Goal: Task Accomplishment & Management: Use online tool/utility

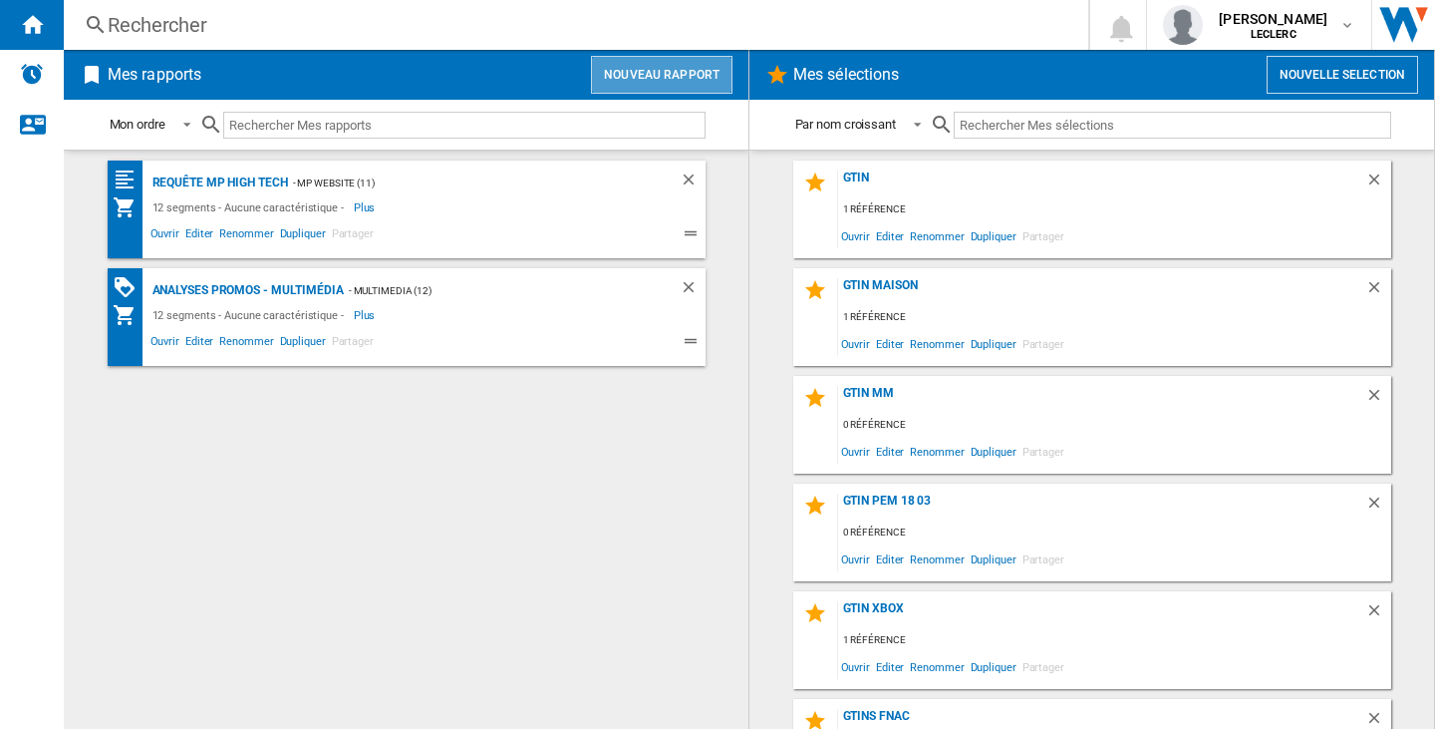
click at [710, 81] on button "Nouveau rapport" at bounding box center [662, 75] width 142 height 38
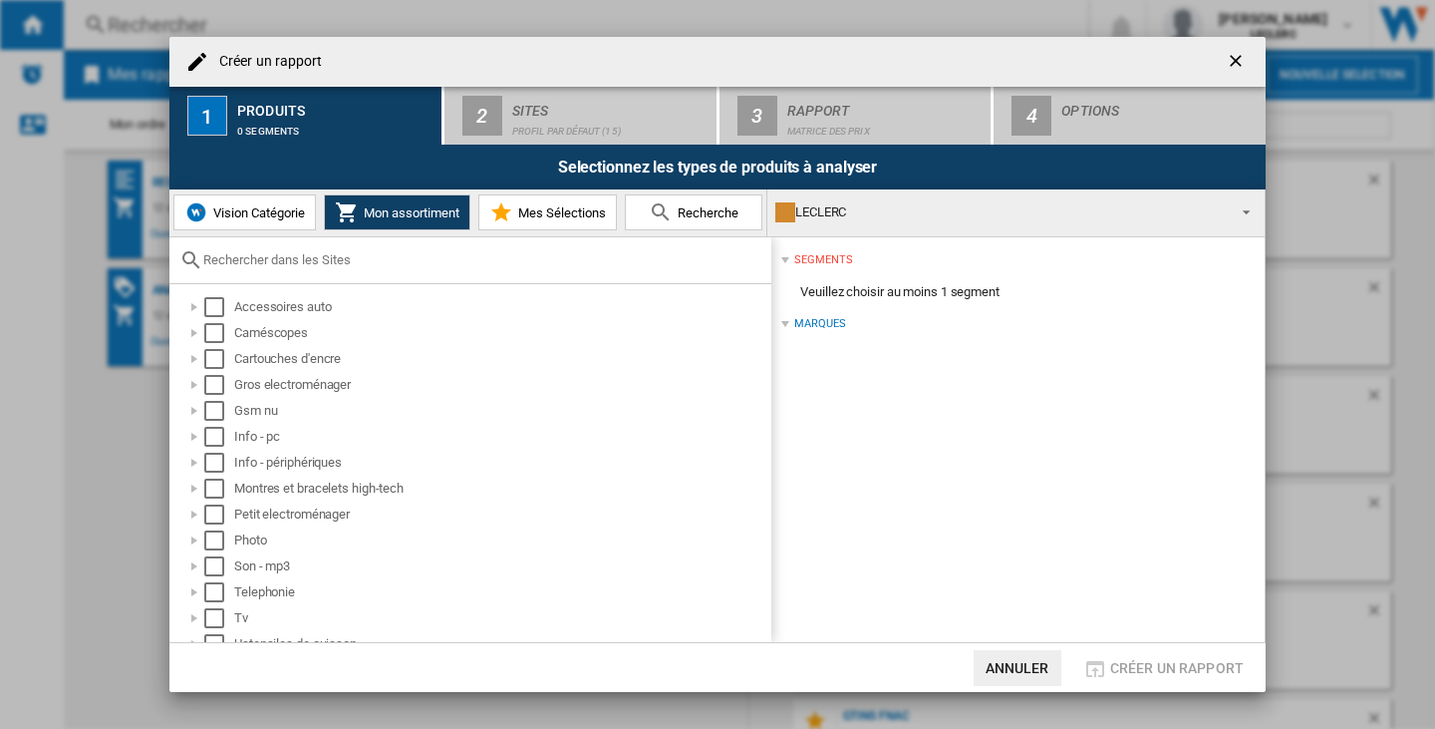
click at [288, 203] on button "Vision Catégorie" at bounding box center [244, 212] width 143 height 36
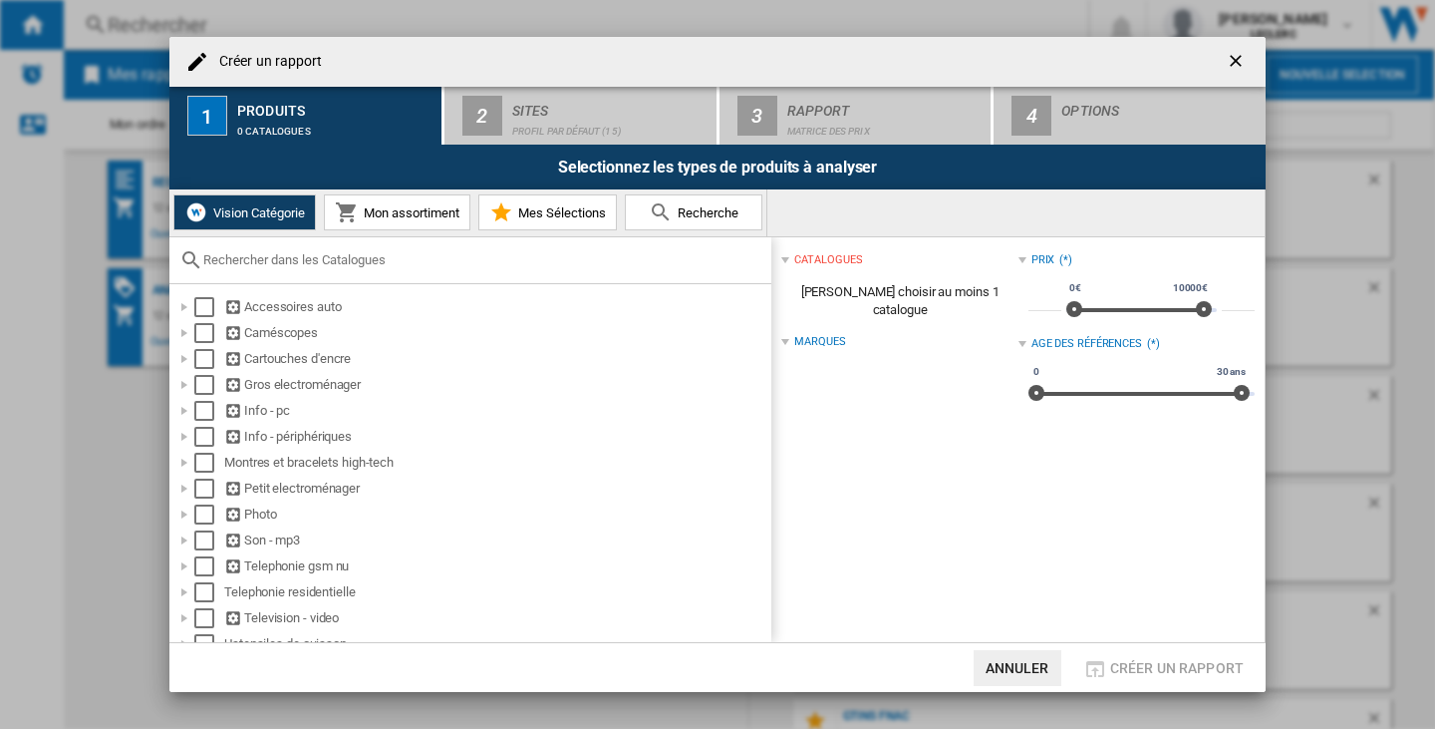
click at [398, 207] on span "Mon assortiment" at bounding box center [409, 212] width 101 height 15
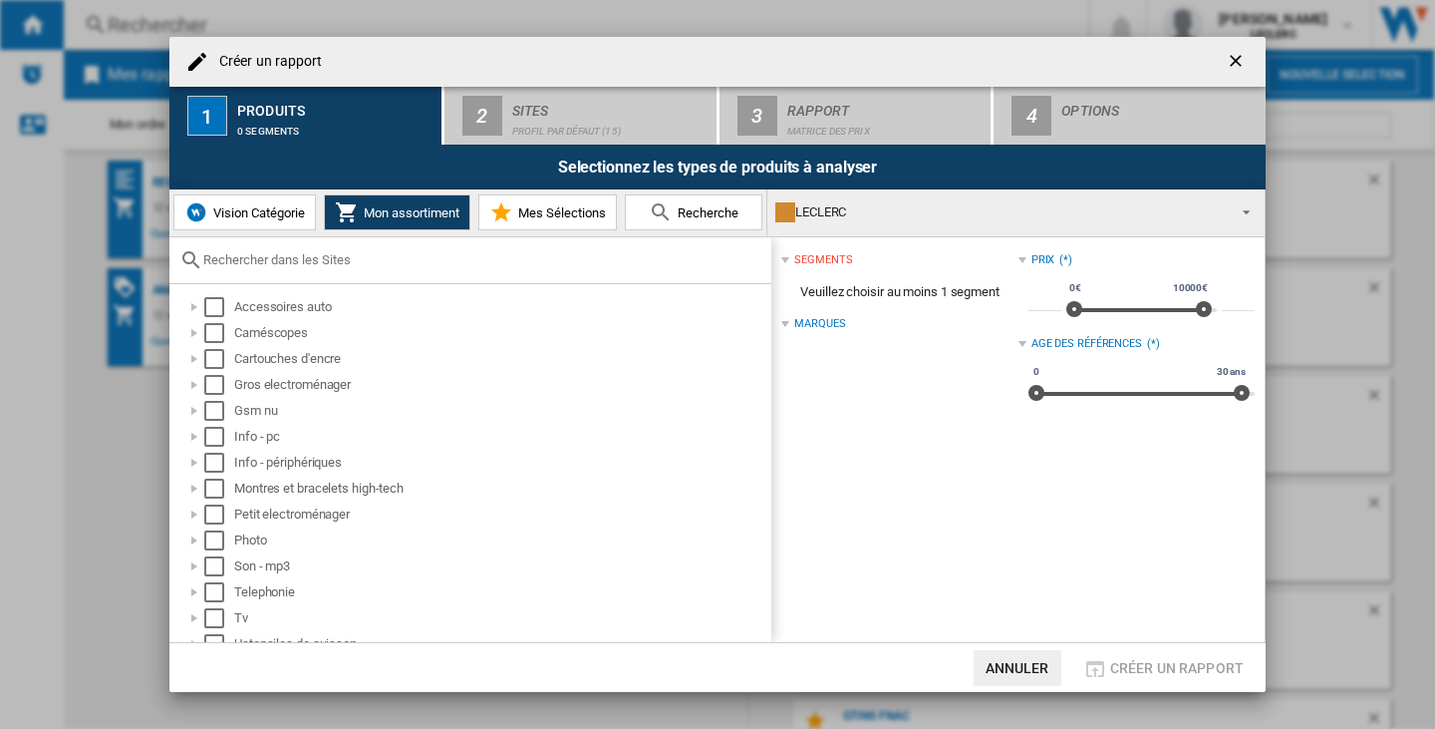
click at [897, 216] on div "LECLERC" at bounding box center [1000, 212] width 450 height 28
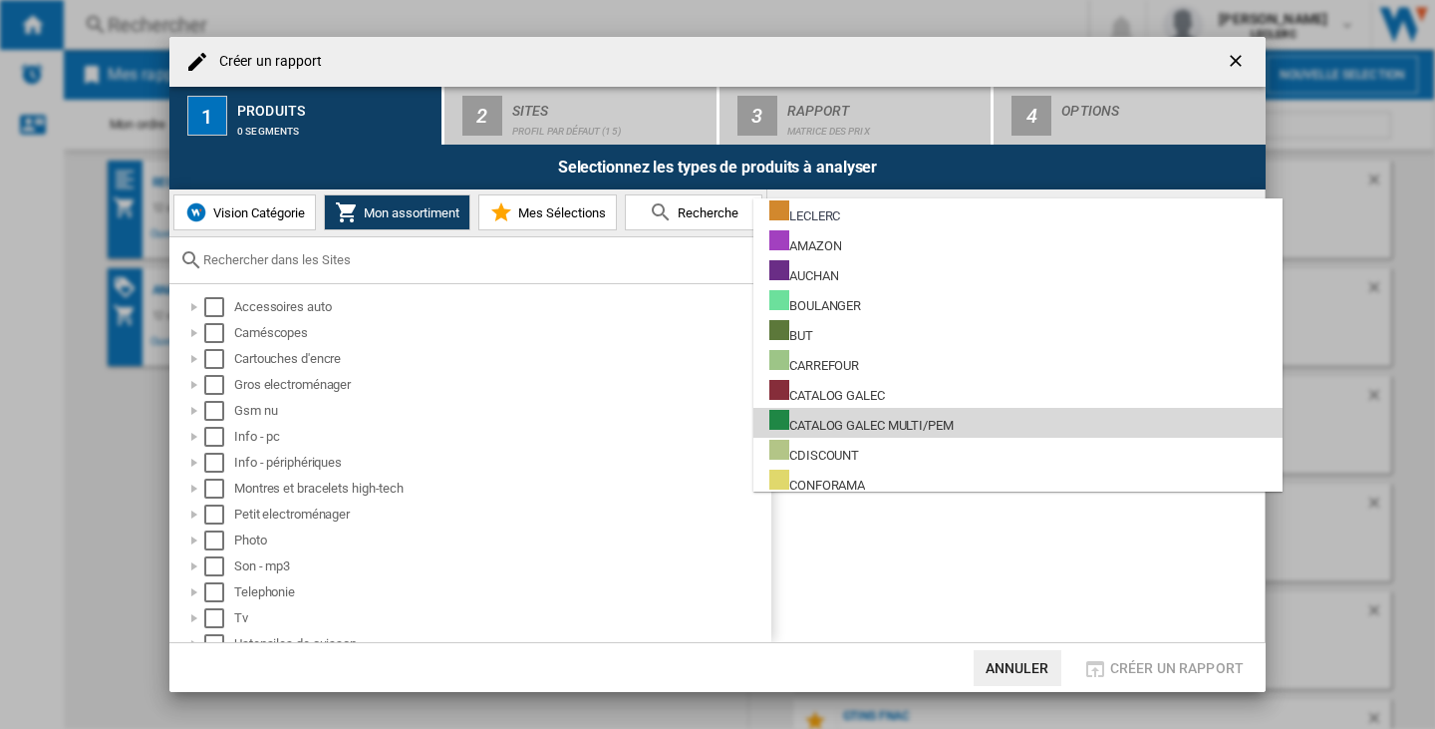
click at [904, 426] on div "CATALOG GALEC MULTI/PEM" at bounding box center [861, 422] width 184 height 25
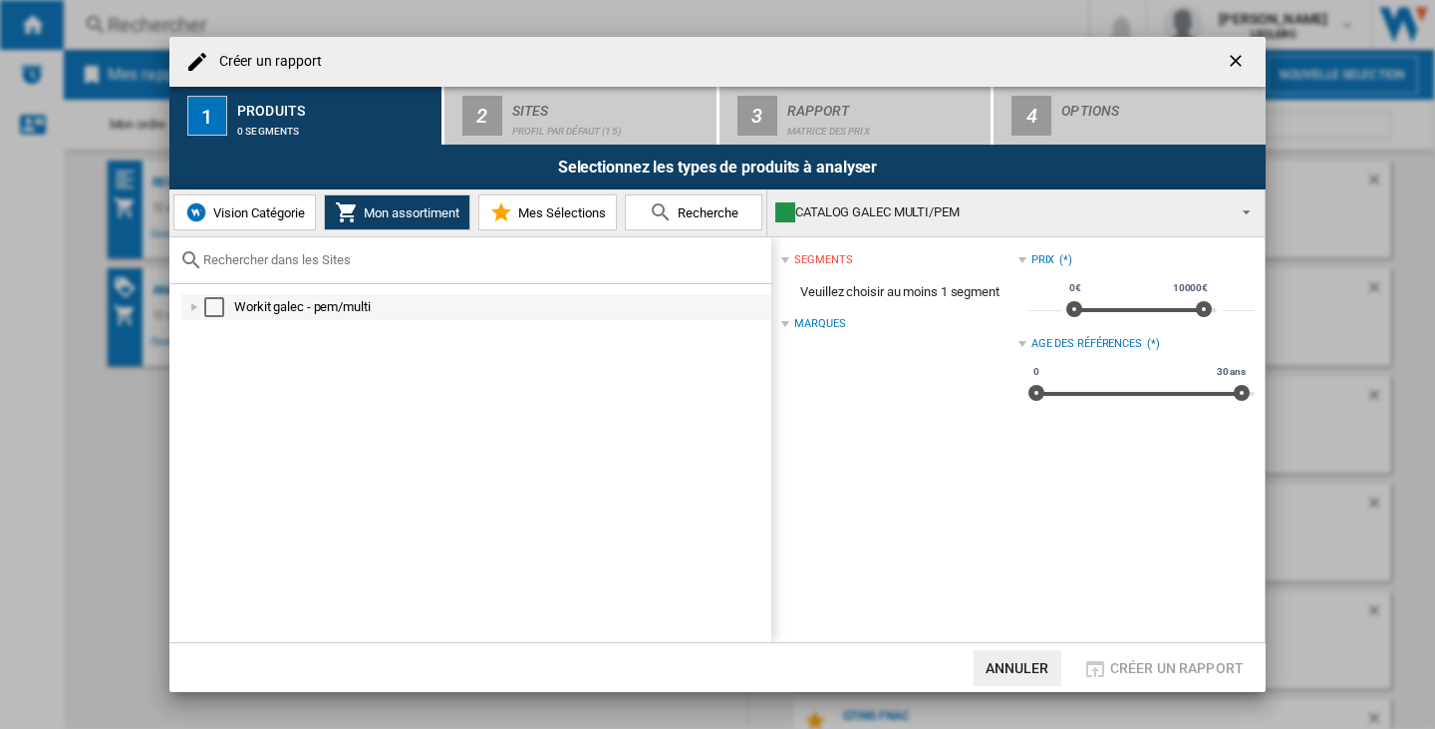
click at [218, 303] on div "Select" at bounding box center [214, 307] width 20 height 20
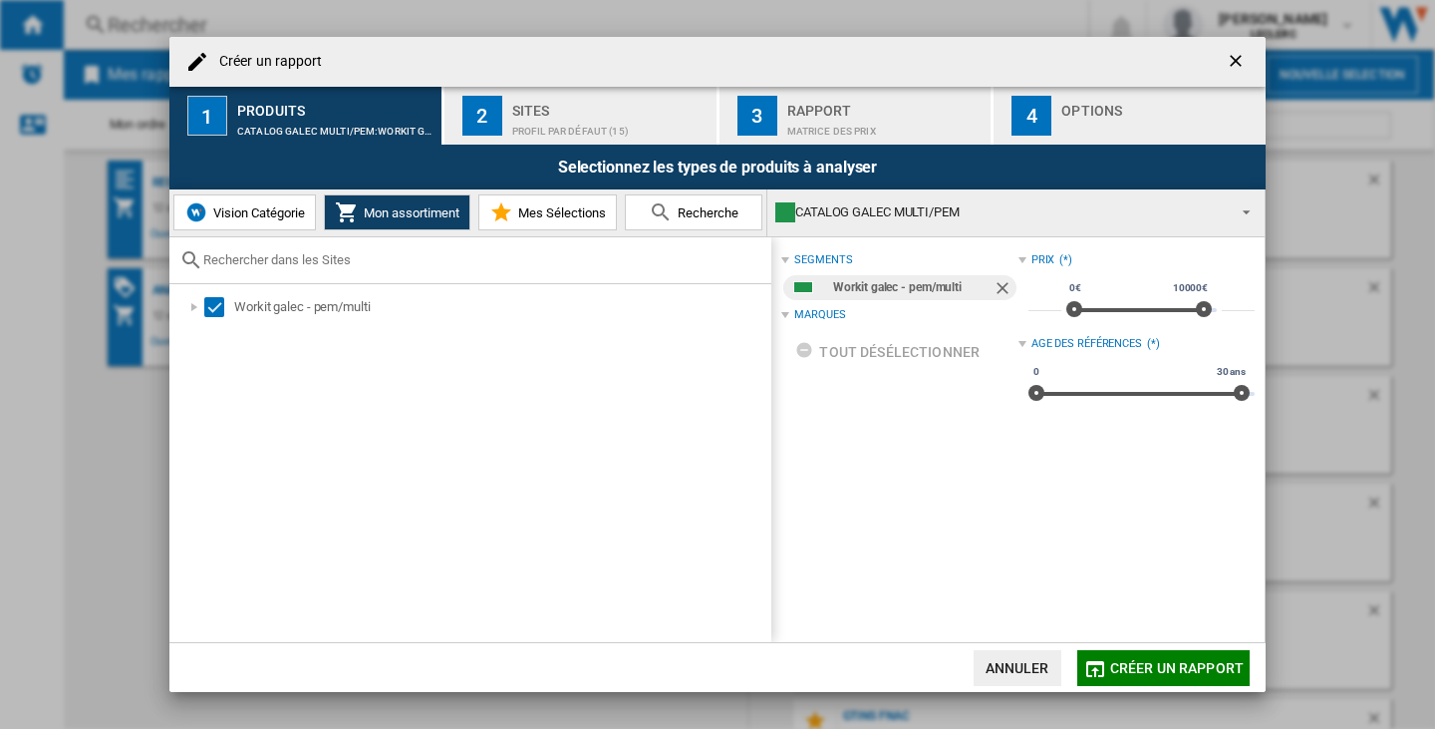
click at [1163, 660] on span "Créer un rapport" at bounding box center [1177, 668] width 134 height 16
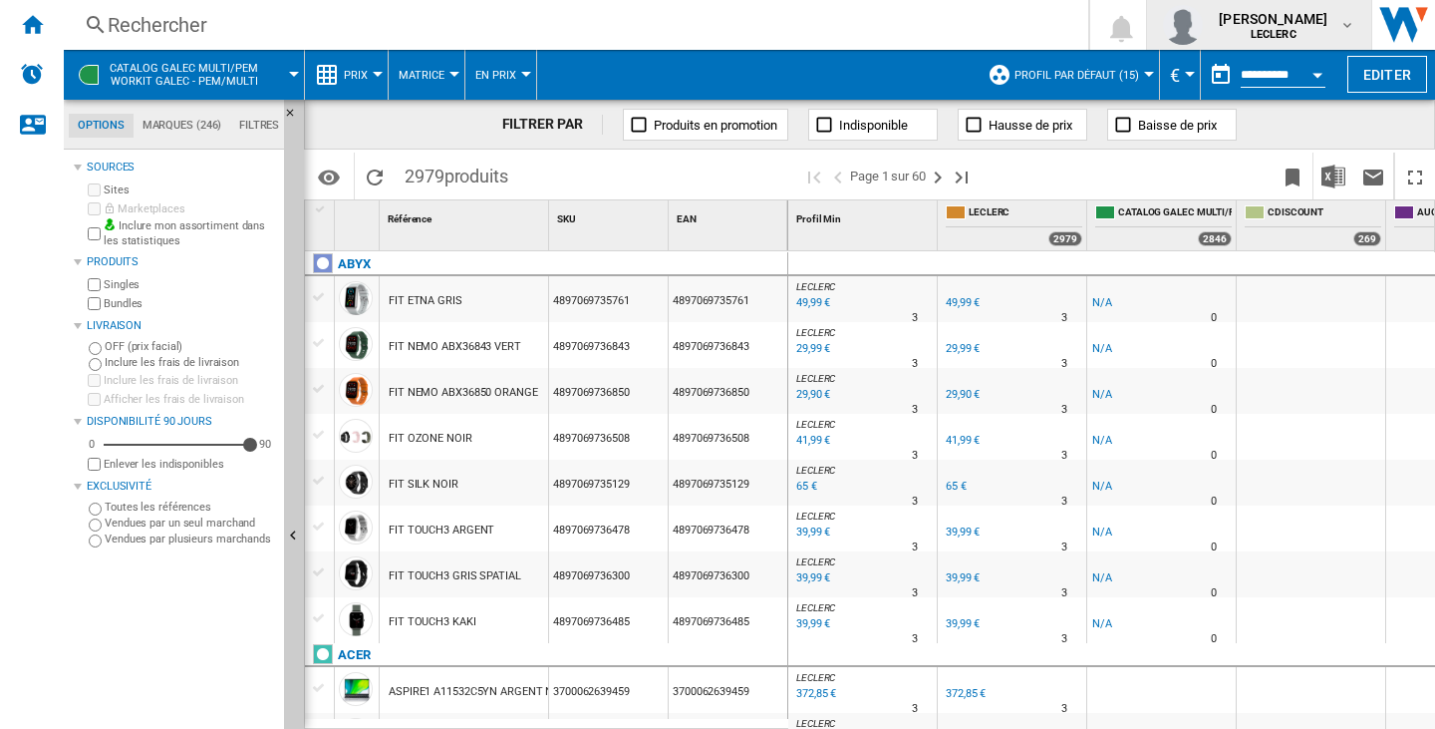
click at [1304, 21] on span "[PERSON_NAME]" at bounding box center [1273, 19] width 109 height 20
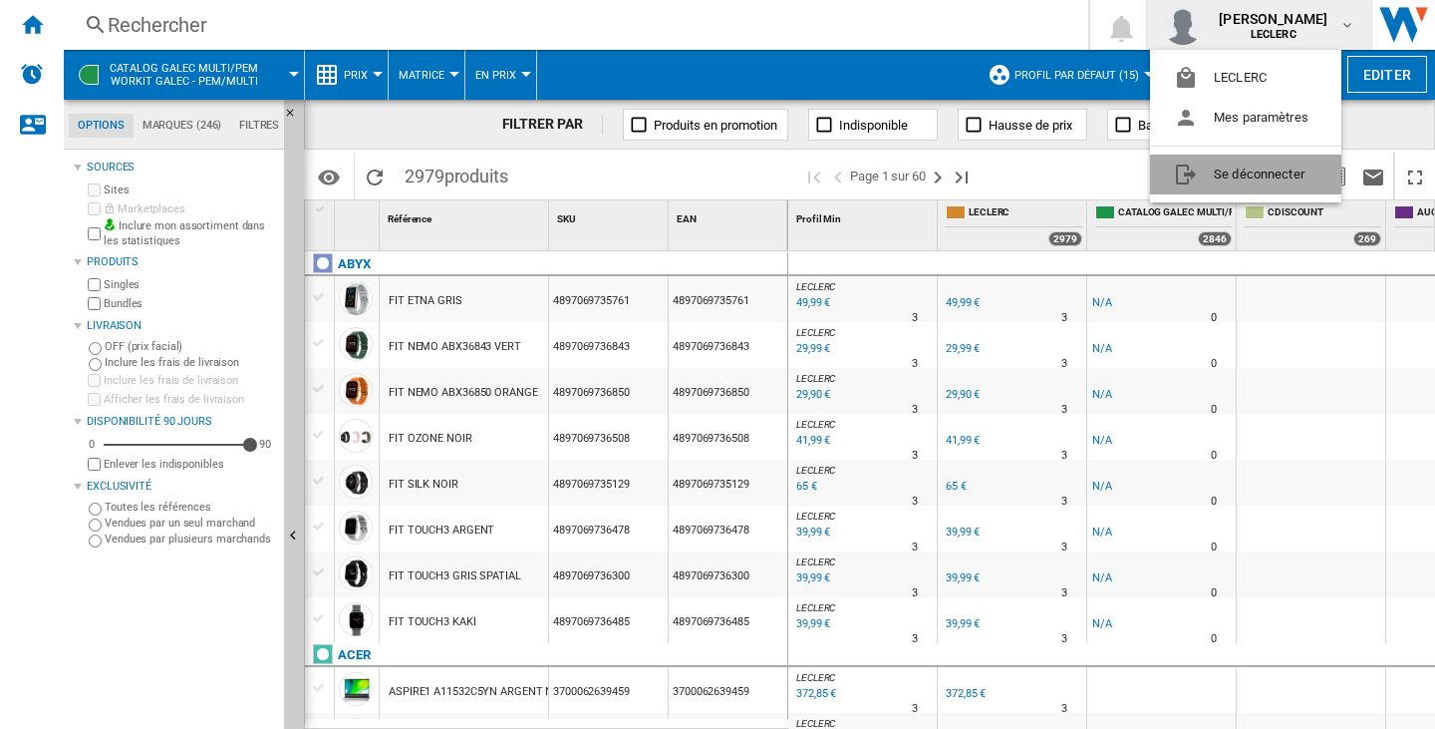
click at [1301, 170] on button "Se déconnecter" at bounding box center [1245, 174] width 191 height 40
